Goal: Transaction & Acquisition: Subscribe to service/newsletter

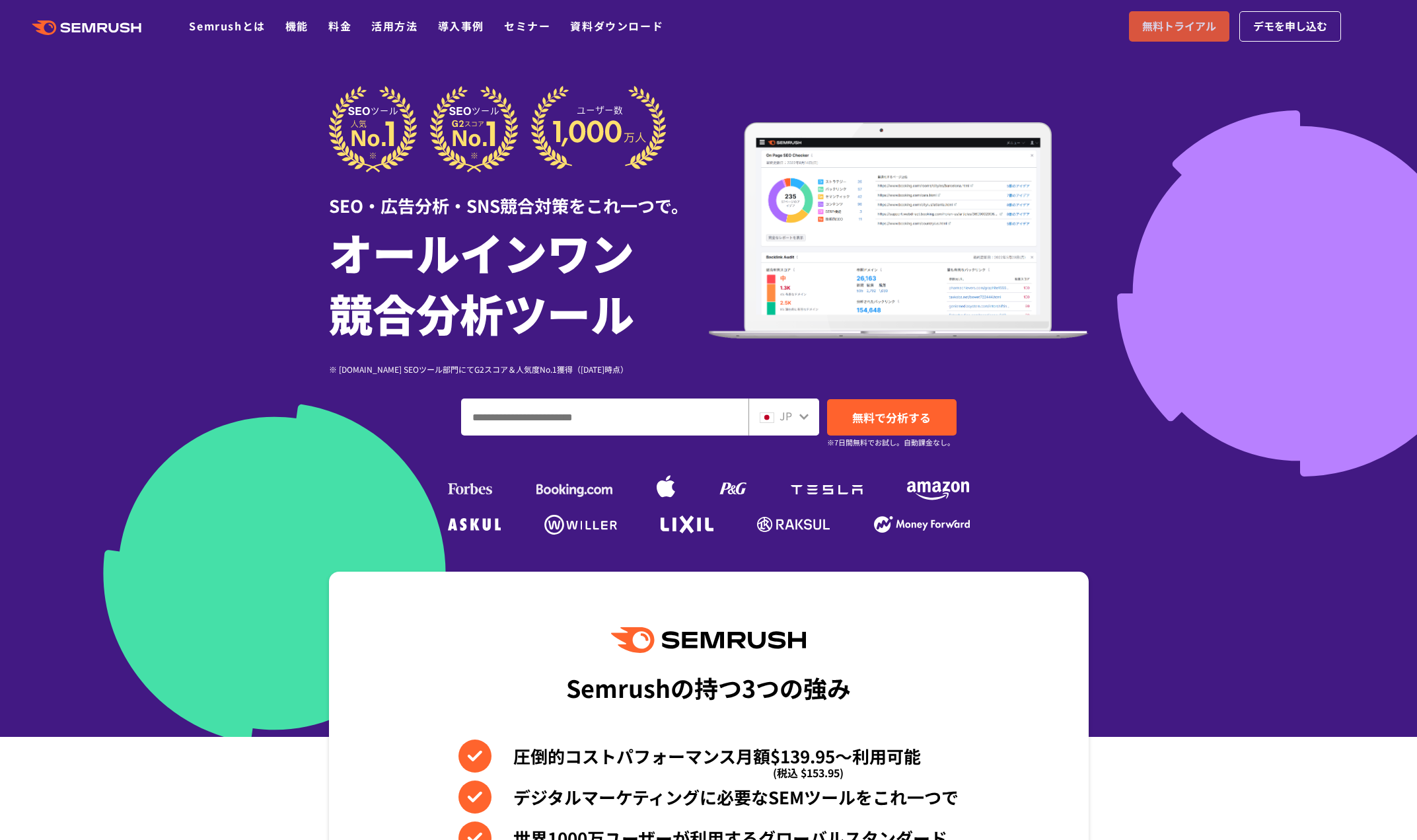
click at [1163, 28] on span "無料トライアル" at bounding box center [1179, 26] width 74 height 17
click at [342, 27] on link "料金" at bounding box center [340, 25] width 23 height 15
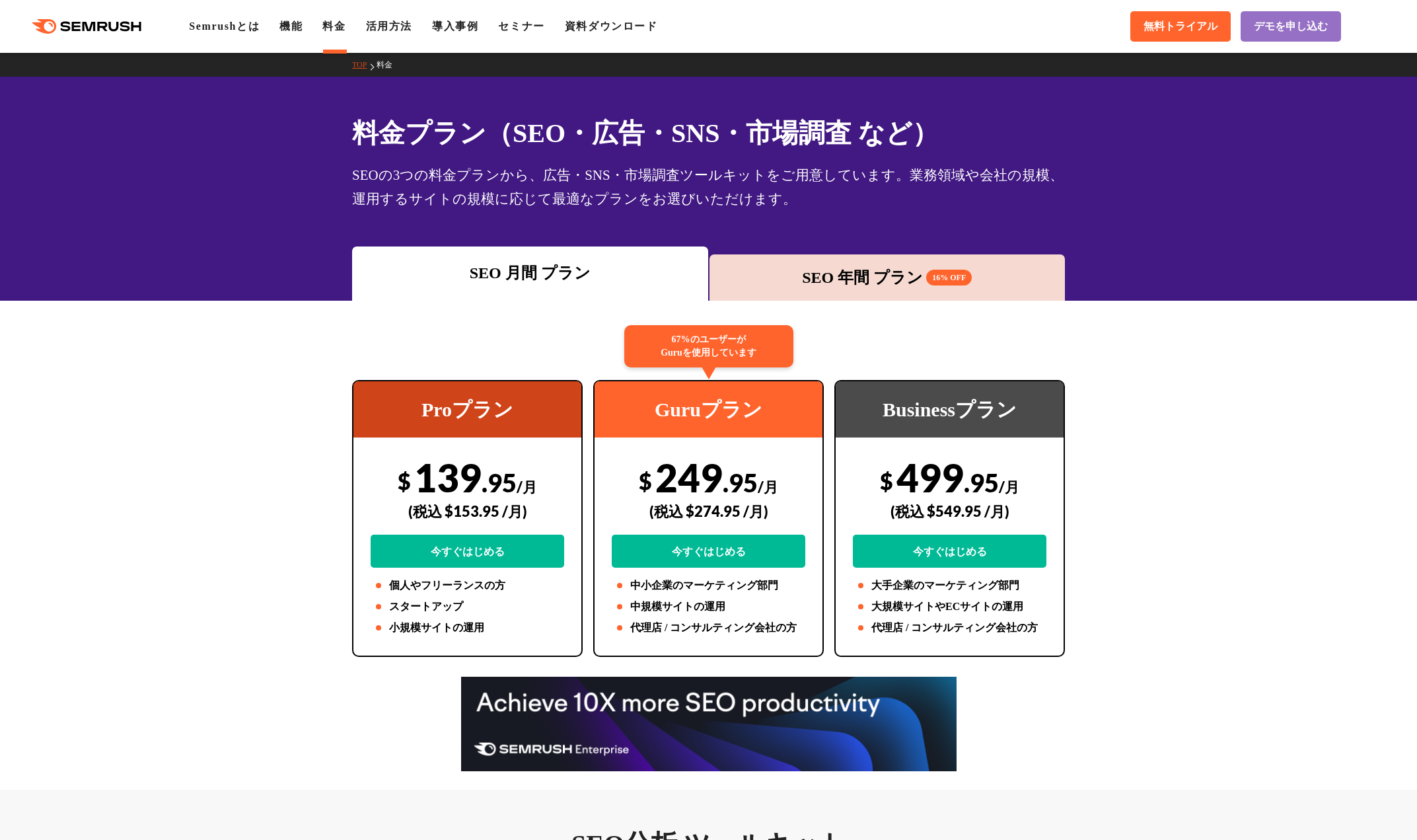
click at [778, 274] on div "SEO 年間 プラン 16% OFF" at bounding box center [888, 277] width 343 height 24
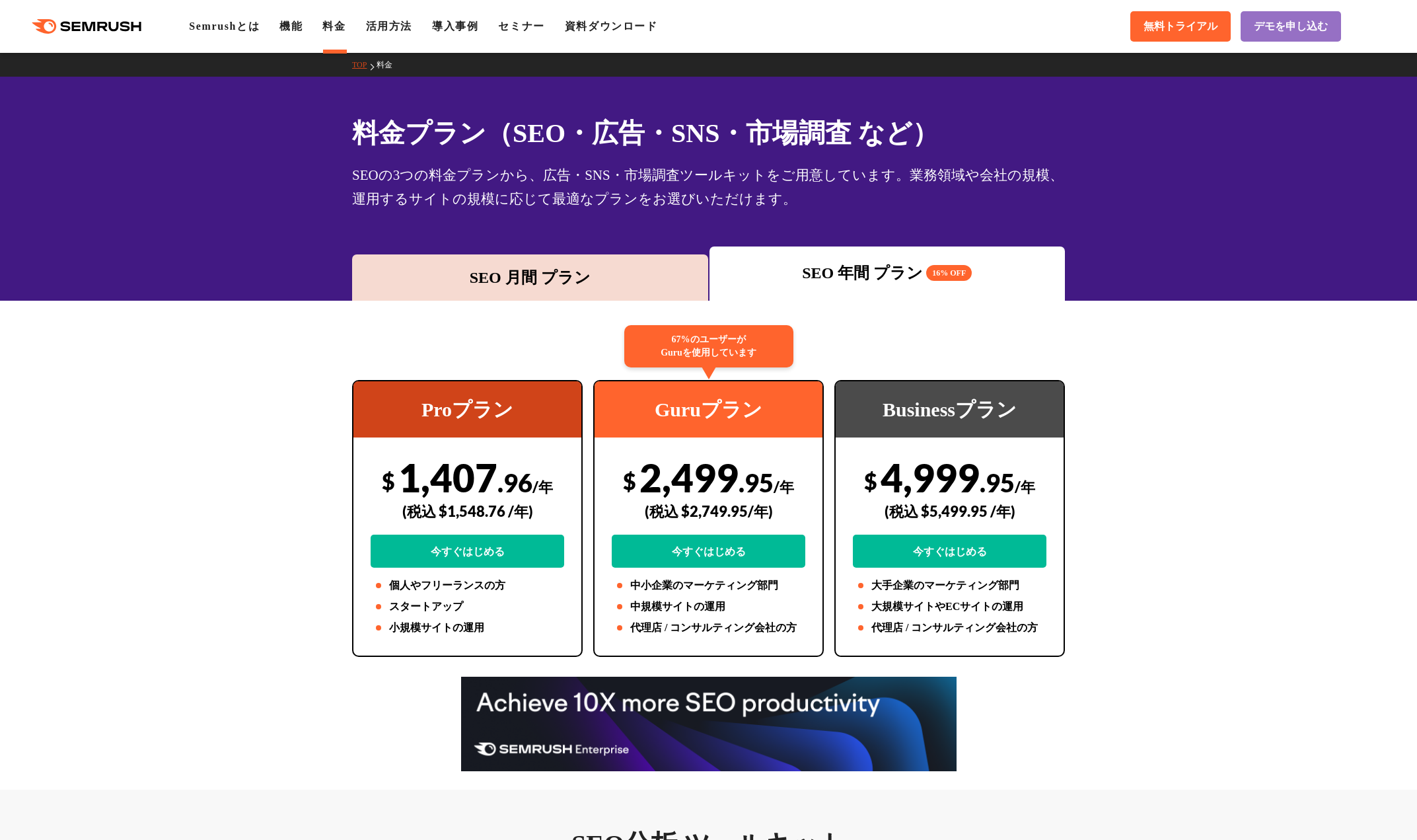
click at [609, 276] on div "SEO 月間 プラン" at bounding box center [530, 277] width 343 height 24
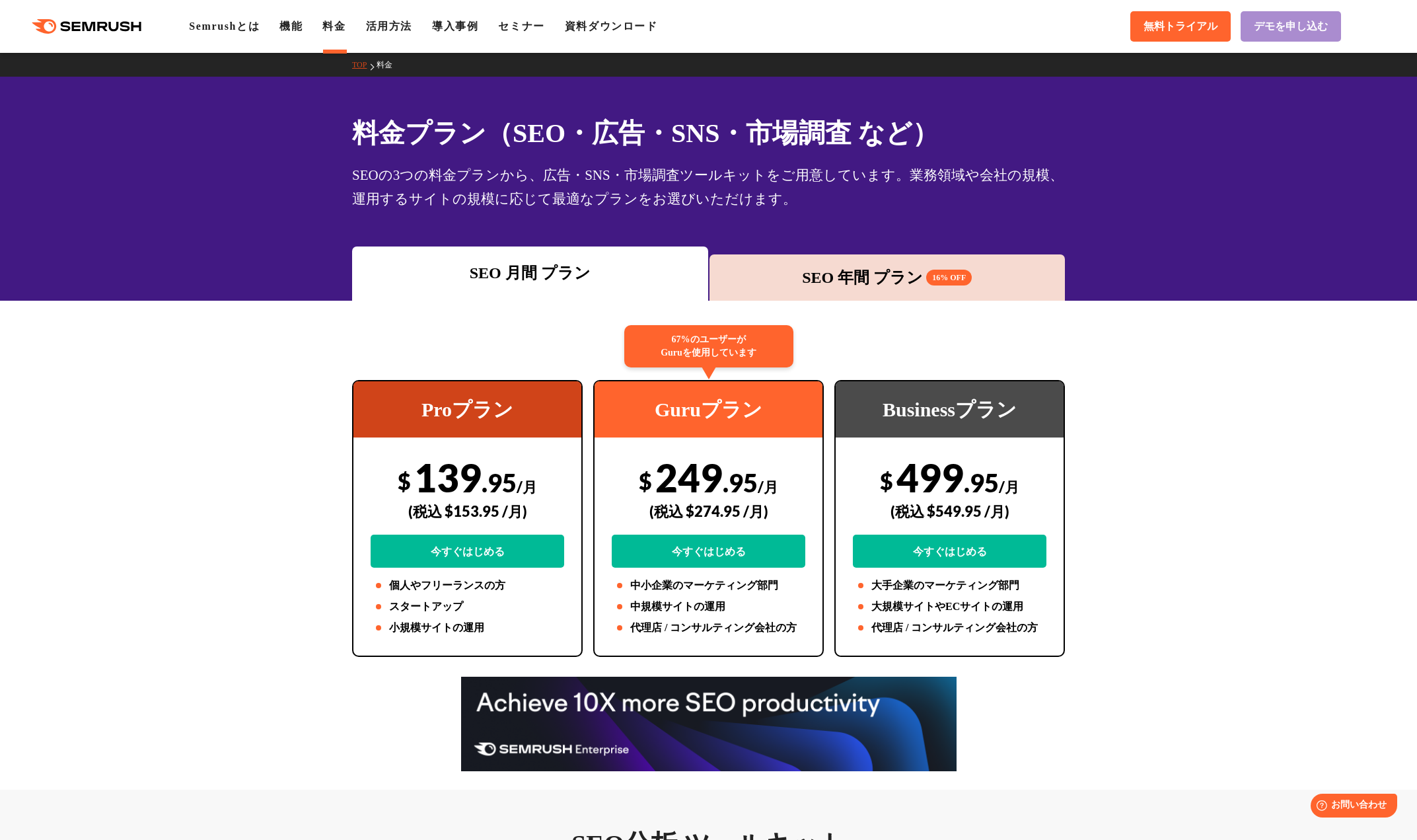
click at [1293, 28] on span "デモを申し込む" at bounding box center [1291, 26] width 74 height 14
click at [389, 32] on link "活用方法" at bounding box center [389, 26] width 46 height 11
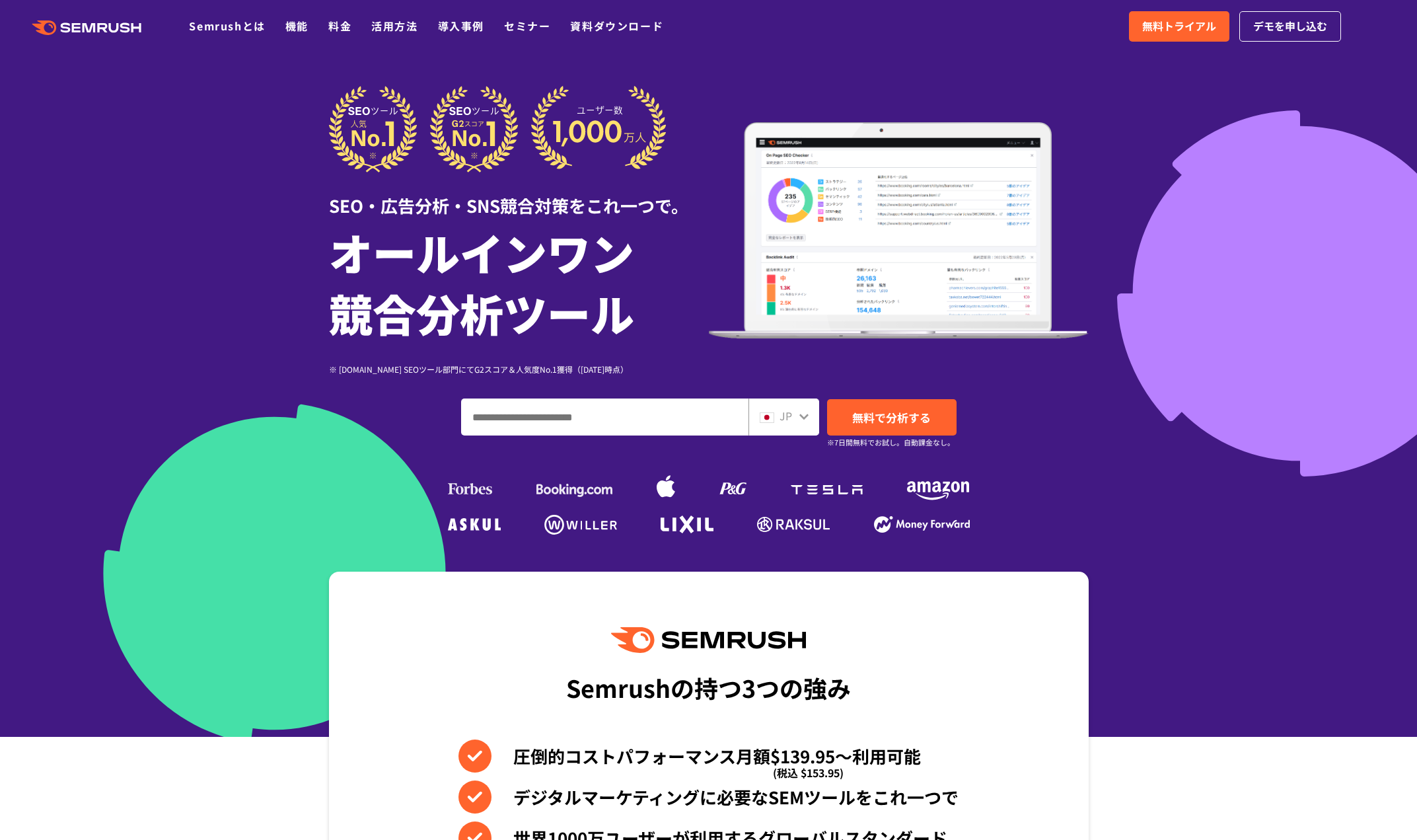
click at [601, 411] on input "ドメイン、キーワードまたはURLを入力してください" at bounding box center [604, 416] width 286 height 35
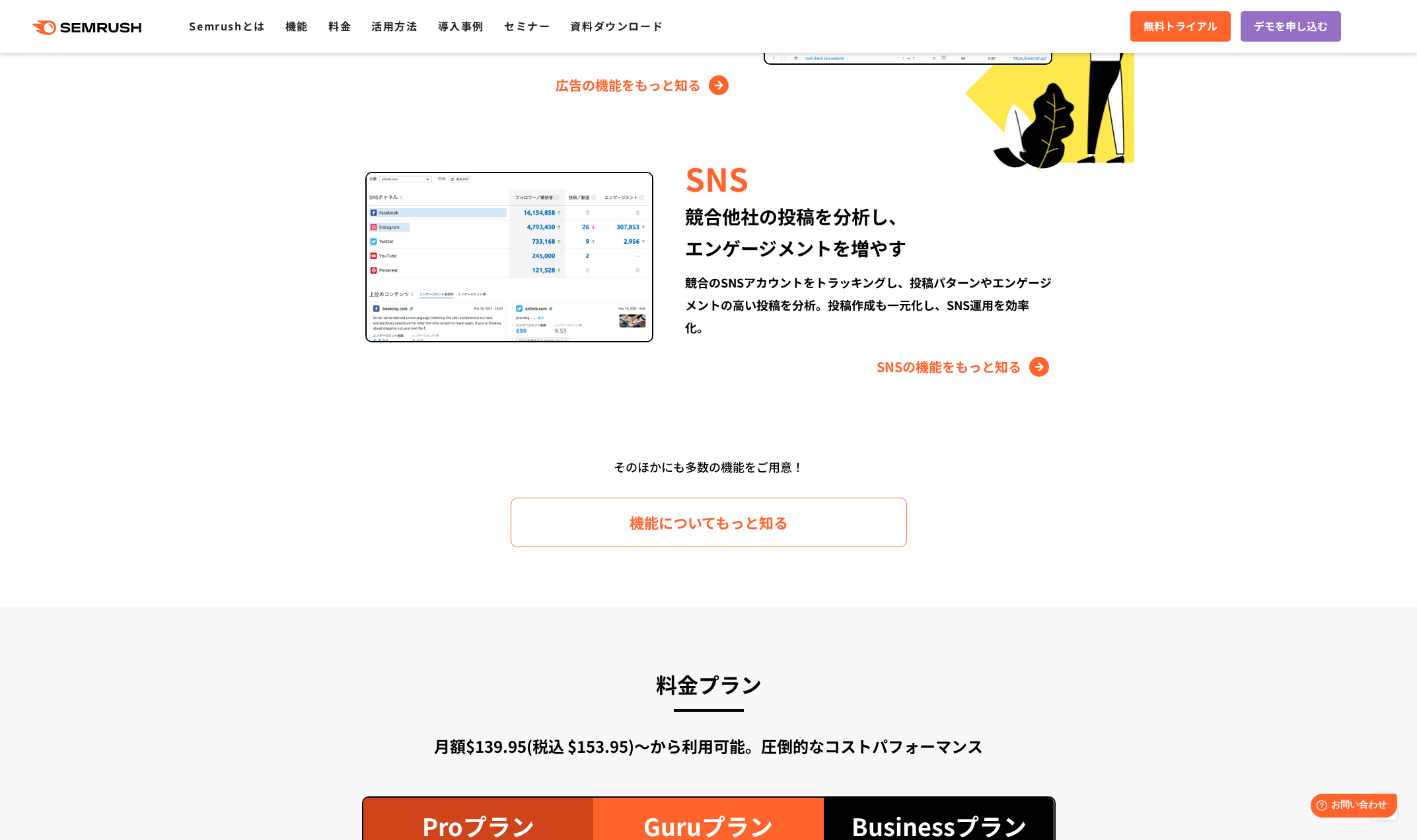
scroll to position [2114, 0]
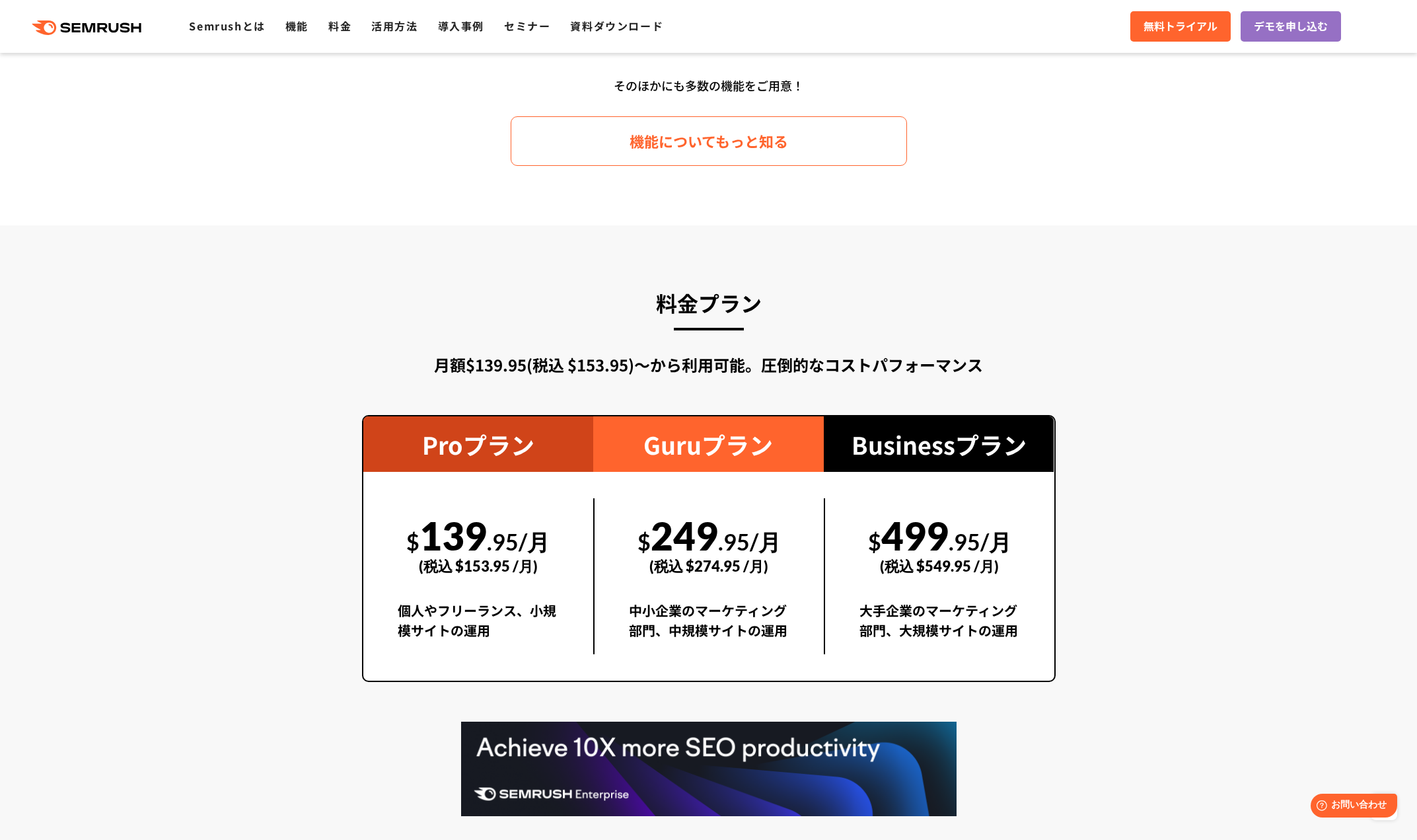
click at [469, 294] on h3 "料金プラン" at bounding box center [709, 302] width 694 height 35
